Goal: Find specific page/section: Find specific page/section

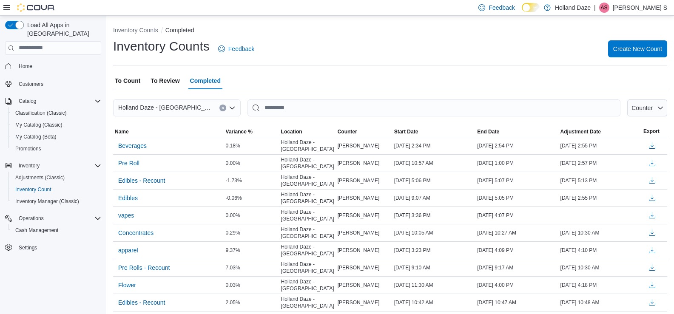
click at [165, 83] on span "To Review" at bounding box center [165, 80] width 29 height 17
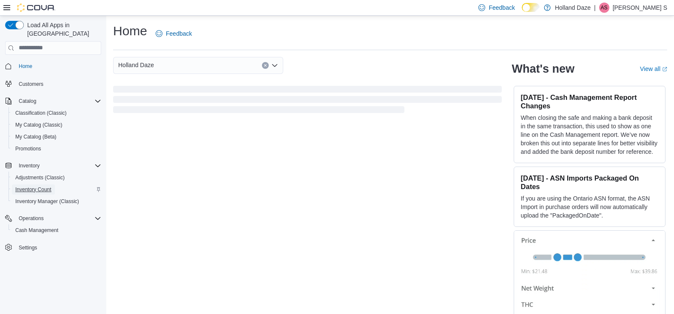
click at [37, 186] on span "Inventory Count" at bounding box center [33, 189] width 36 height 7
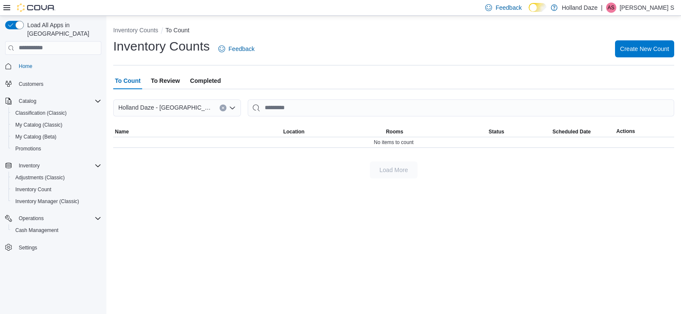
click at [181, 86] on button "To Review" at bounding box center [165, 80] width 32 height 17
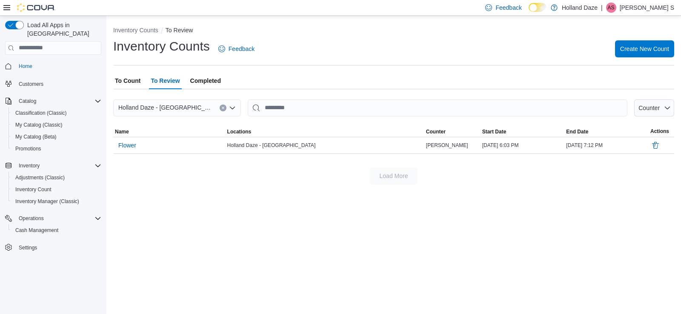
click at [200, 83] on span "Completed" at bounding box center [205, 80] width 31 height 17
